Goal: Book appointment/travel/reservation

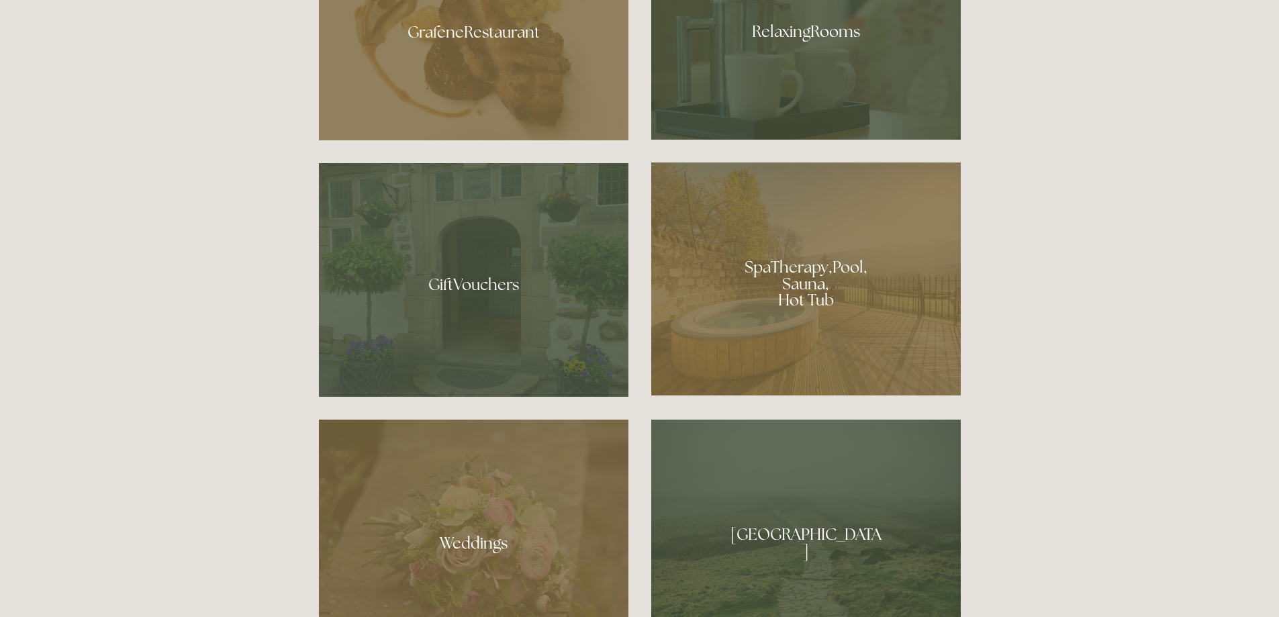
scroll to position [1007, 0]
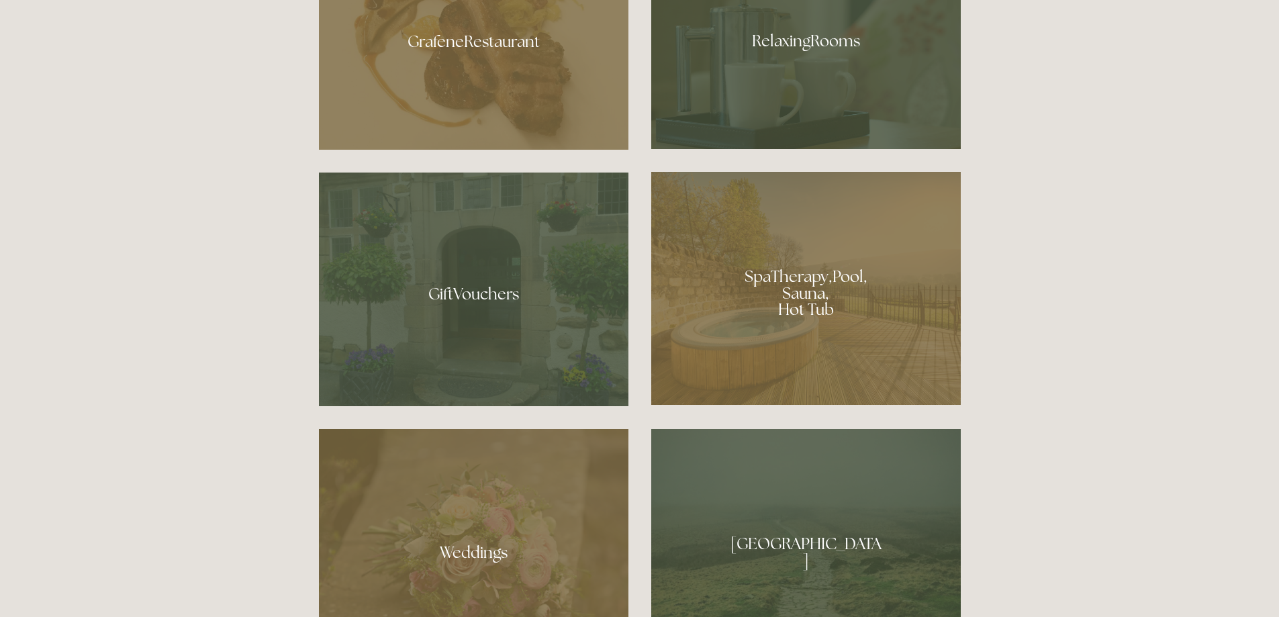
click at [456, 522] on div at bounding box center [473, 547] width 309 height 237
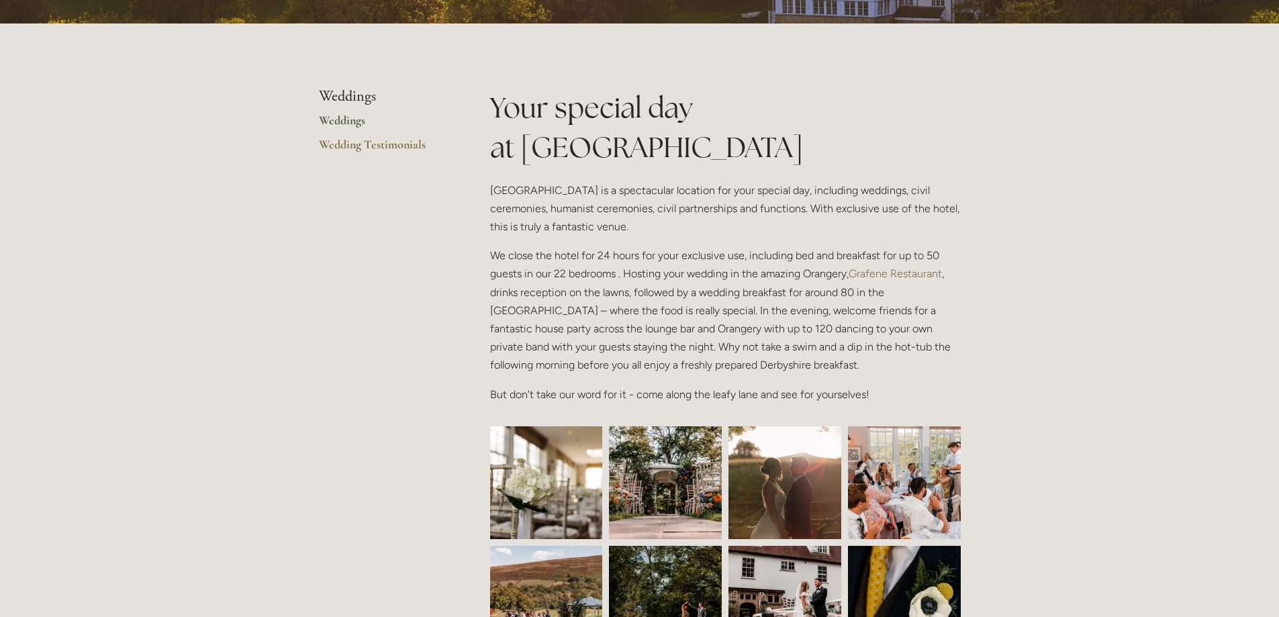
scroll to position [336, 0]
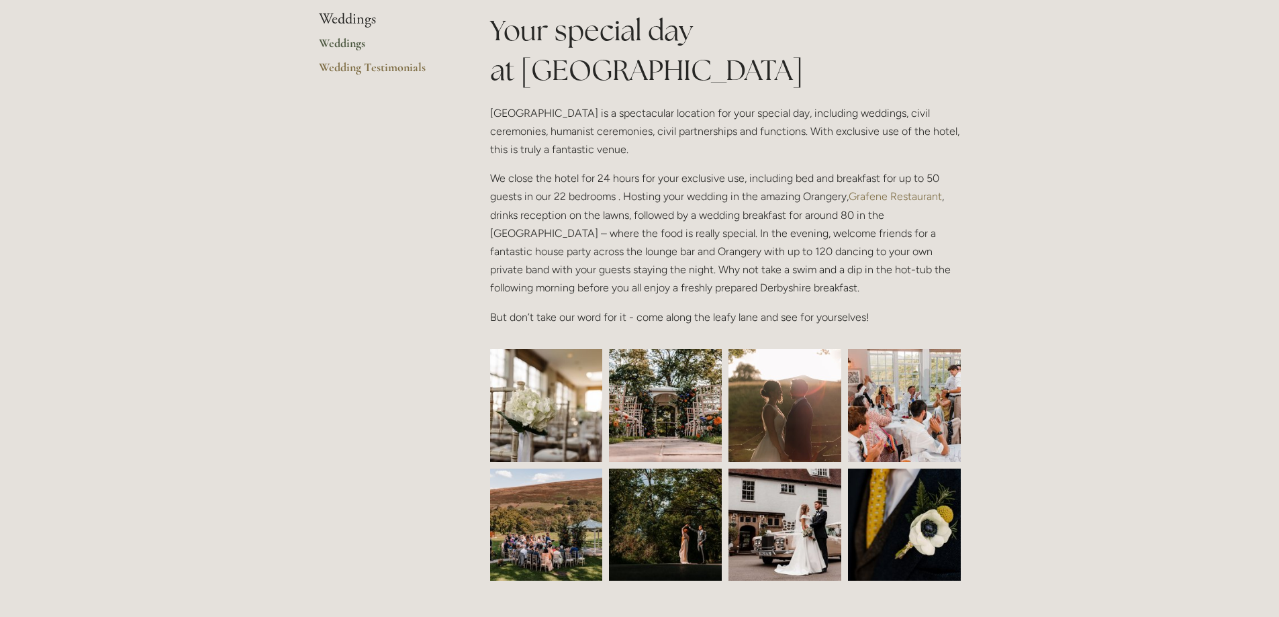
click at [554, 407] on img at bounding box center [546, 405] width 169 height 113
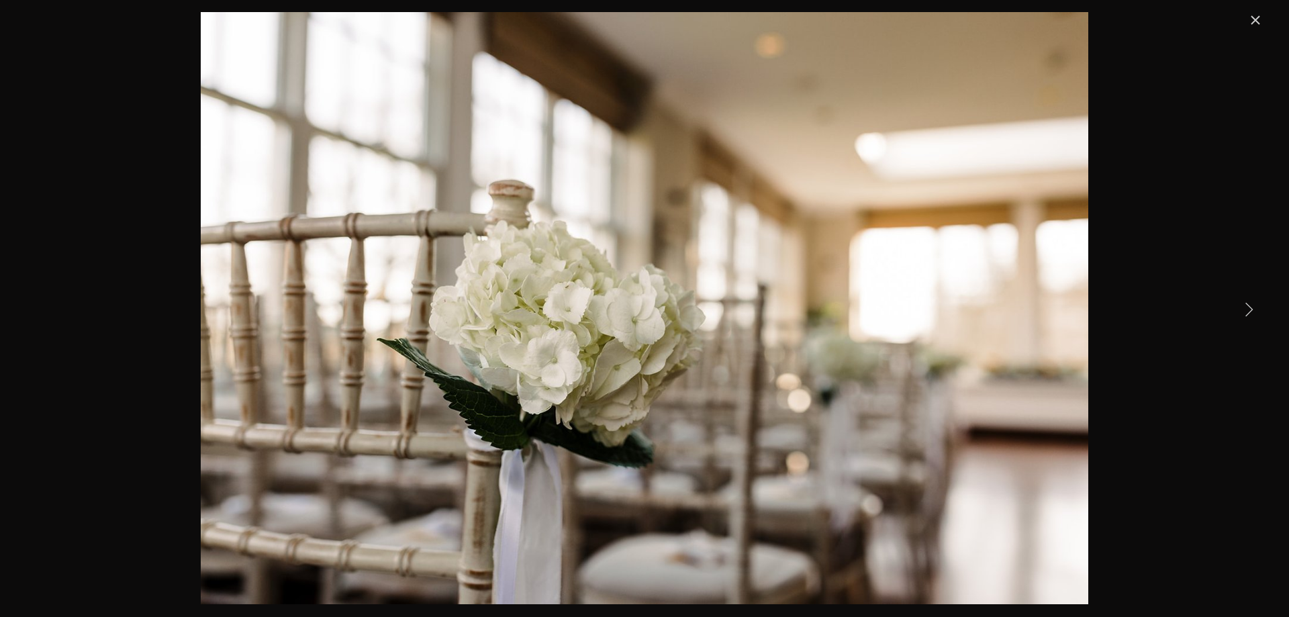
click at [1256, 23] on link "Close" at bounding box center [1255, 20] width 16 height 16
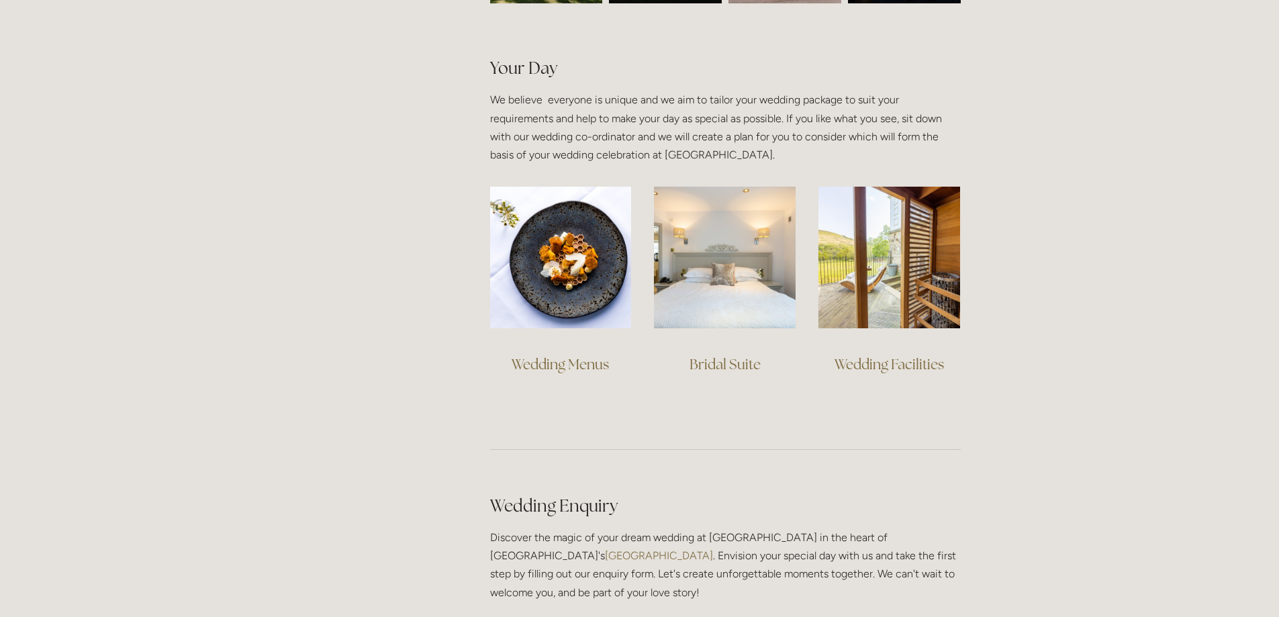
scroll to position [1007, 0]
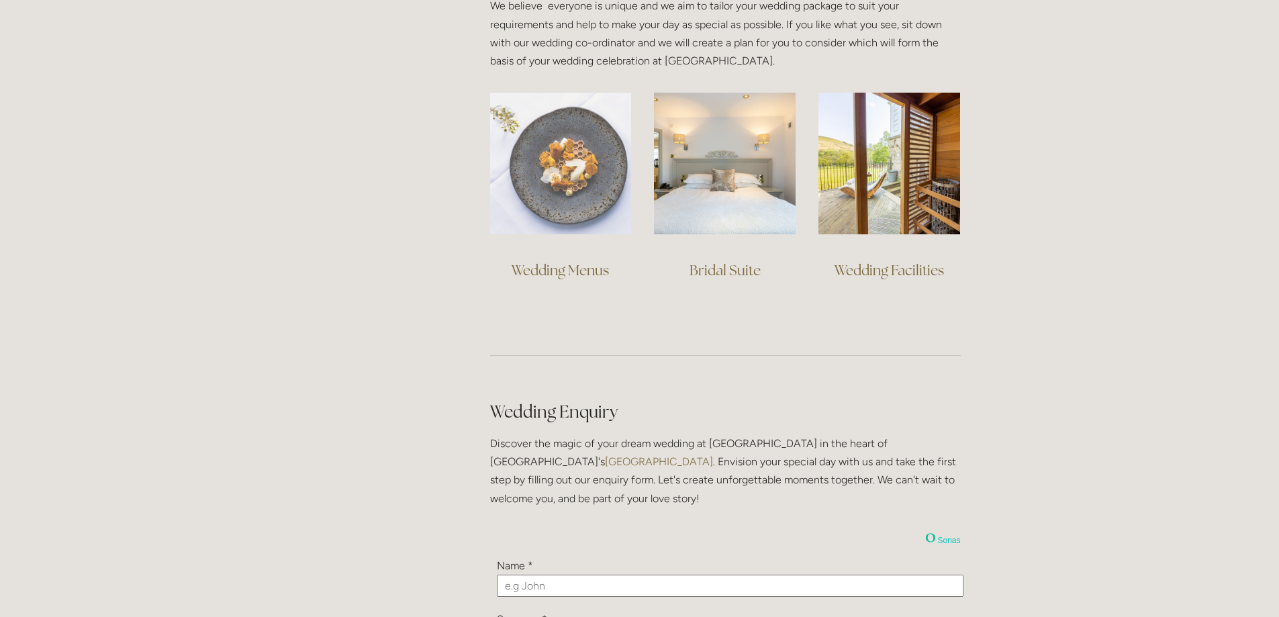
click at [571, 177] on img at bounding box center [561, 164] width 142 height 142
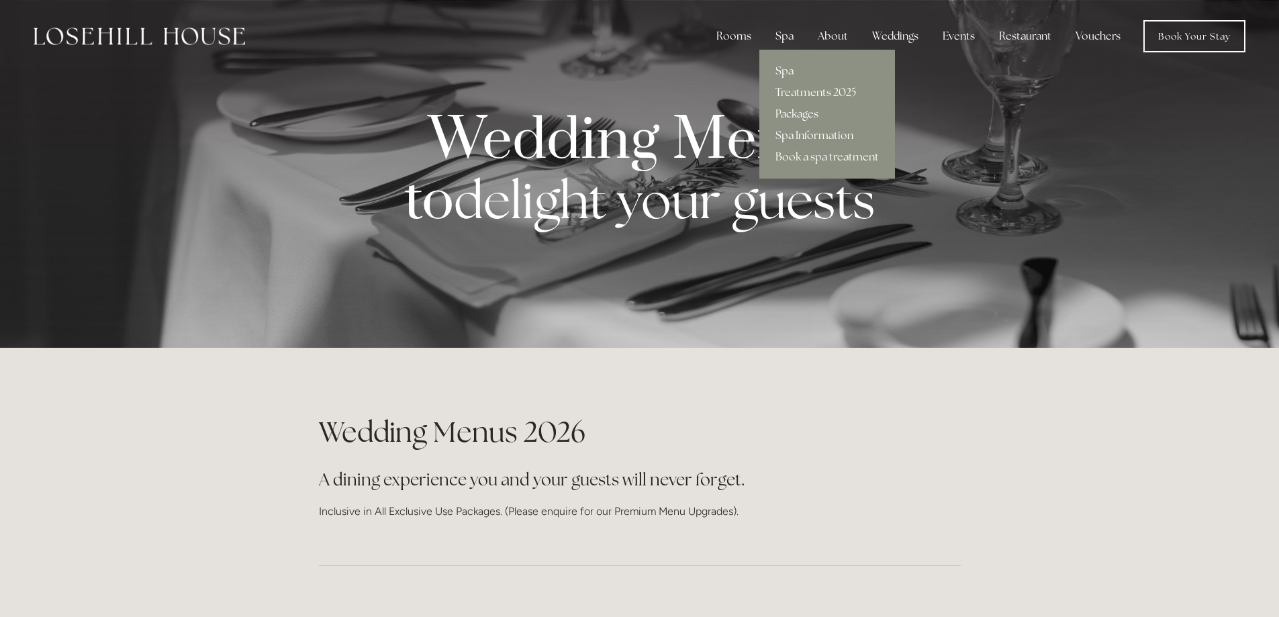
click at [793, 111] on link "Packages" at bounding box center [827, 113] width 136 height 21
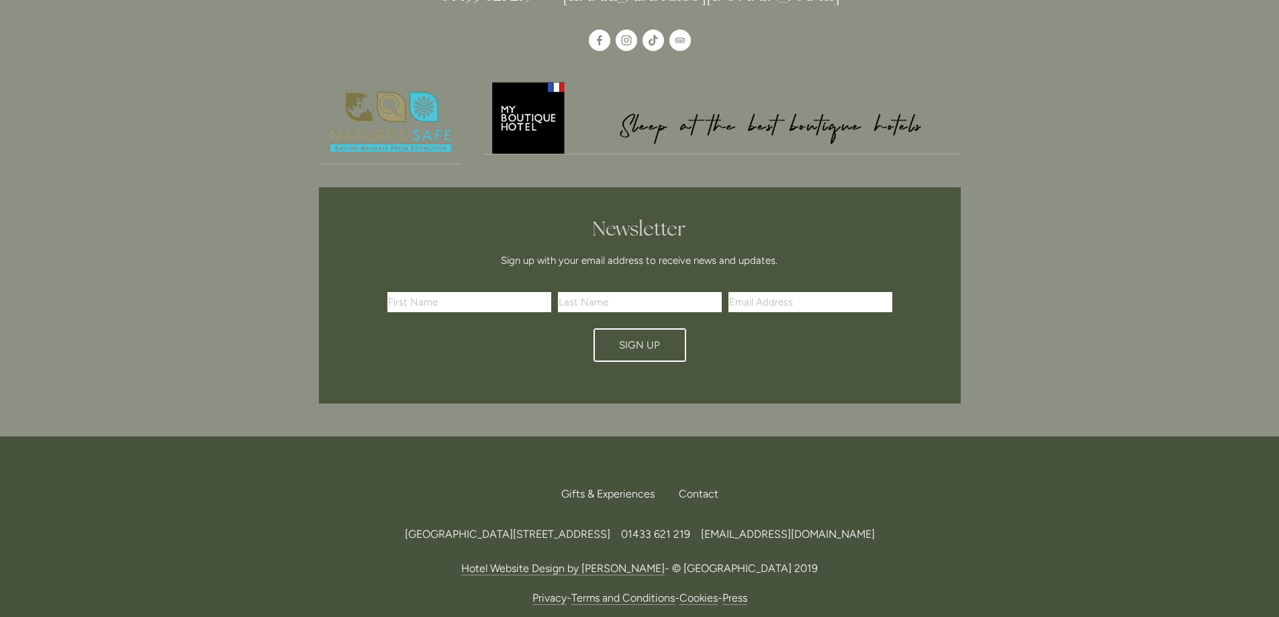
scroll to position [3136, 0]
